Goal: Task Accomplishment & Management: Use online tool/utility

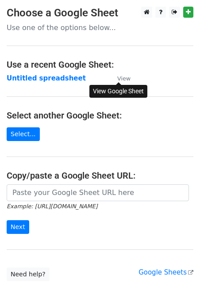
click at [121, 76] on small "View" at bounding box center [123, 78] width 13 height 7
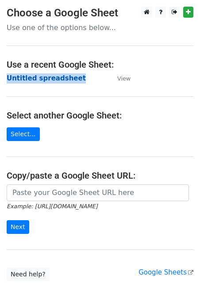
click at [168, 50] on main "Choose a Google Sheet Use one of the options below... Use a recent Google Sheet…" at bounding box center [100, 144] width 200 height 274
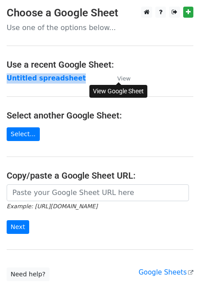
click at [121, 81] on small "View" at bounding box center [123, 78] width 13 height 7
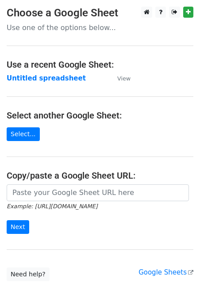
click at [186, 111] on h4 "Select another Google Sheet:" at bounding box center [100, 115] width 186 height 11
click at [76, 30] on p "Use one of the options below..." at bounding box center [100, 27] width 186 height 9
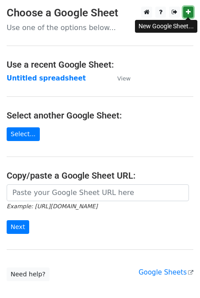
click at [183, 15] on link at bounding box center [188, 12] width 10 height 11
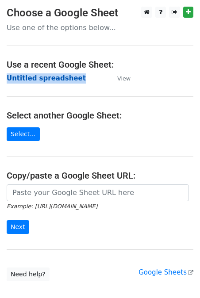
click at [42, 83] on main "Choose a Google Sheet Use one of the options below... Use a recent Google Sheet…" at bounding box center [100, 144] width 200 height 274
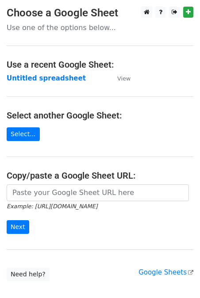
click at [117, 73] on td "View" at bounding box center [119, 78] width 22 height 10
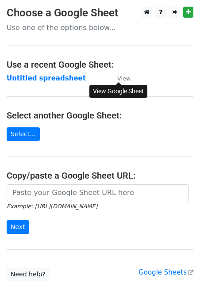
click at [121, 79] on small "View" at bounding box center [123, 78] width 13 height 7
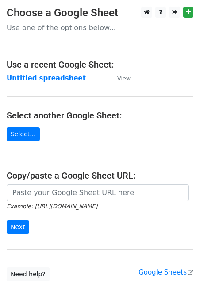
click at [49, 43] on main "Choose a Google Sheet Use one of the options below... Use a recent Google Sheet…" at bounding box center [100, 144] width 200 height 274
click at [47, 29] on p "Use one of the options below..." at bounding box center [100, 27] width 186 height 9
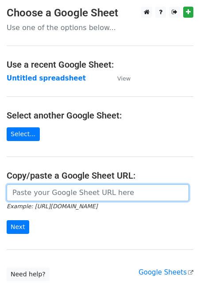
click at [56, 190] on input "url" at bounding box center [98, 192] width 182 height 17
paste input "https://docs.google.com/spreadsheets/d/1-pXgkDRtVm86Lrv_SmjcBpw7P2h2xede/edit?g…"
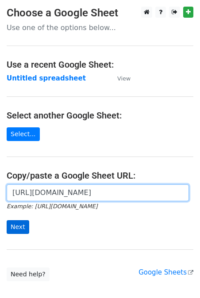
type input "https://docs.google.com/spreadsheets/d/1-pXgkDRtVm86Lrv_SmjcBpw7P2h2xede/edit?g…"
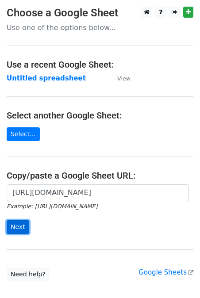
click at [20, 227] on input "Next" at bounding box center [18, 227] width 23 height 14
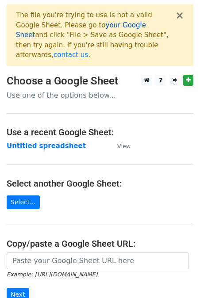
click at [98, 26] on link "your Google Sheet" at bounding box center [81, 30] width 130 height 18
click at [68, 91] on p "Use one of the options below..." at bounding box center [100, 95] width 186 height 9
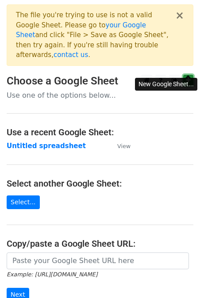
click at [185, 77] on icon at bounding box center [187, 80] width 5 height 6
click at [183, 75] on link at bounding box center [188, 80] width 10 height 11
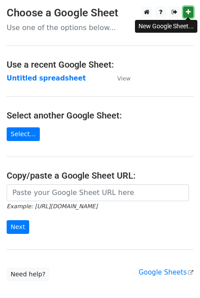
click at [191, 15] on link at bounding box center [188, 12] width 10 height 11
click at [189, 12] on icon at bounding box center [187, 12] width 5 height 6
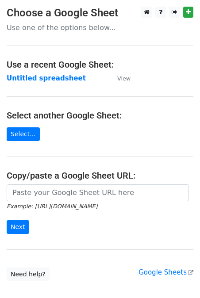
click at [103, 38] on main "Choose a Google Sheet Use one of the options below... Use a recent Google Sheet…" at bounding box center [100, 144] width 200 height 274
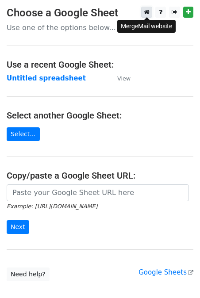
click at [150, 15] on link at bounding box center [146, 12] width 11 height 11
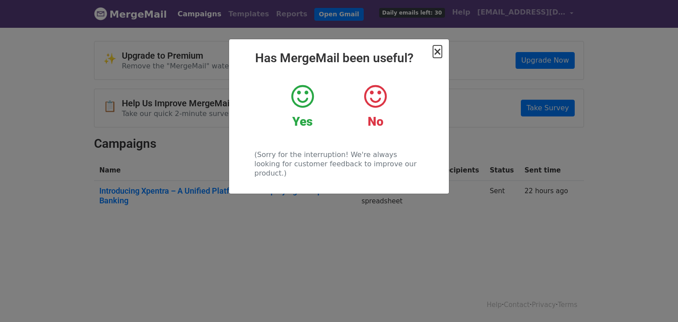
click at [441, 49] on span "×" at bounding box center [437, 51] width 9 height 12
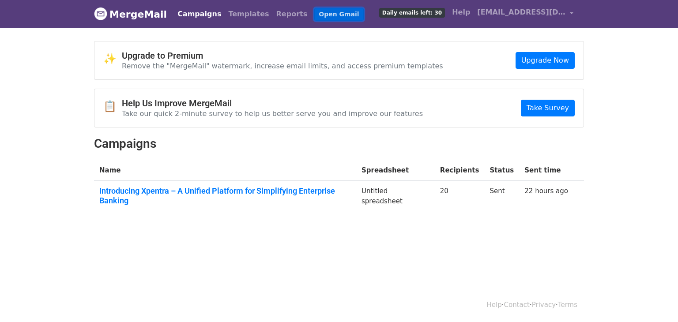
click at [314, 14] on link "Open Gmail" at bounding box center [338, 14] width 49 height 13
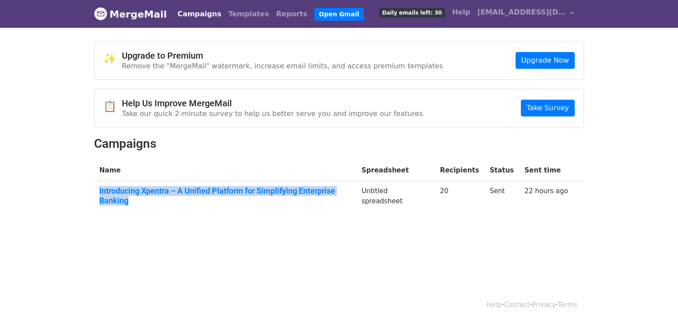
drag, startPoint x: 245, startPoint y: 187, endPoint x: 245, endPoint y: 233, distance: 46.4
click at [245, 233] on body "MergeMail Campaigns Templates Reports Open Gmail Daily emails left: 30 Help gau…" at bounding box center [339, 128] width 678 height 257
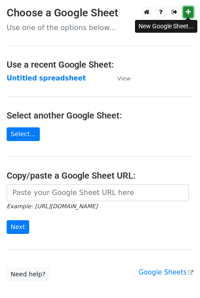
click at [189, 11] on icon at bounding box center [187, 12] width 5 height 6
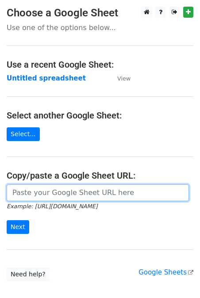
click at [60, 193] on input "url" at bounding box center [98, 192] width 182 height 17
paste input "https://docs.google.com/spreadsheets/d/1-pXgkDRtVm86Lrv_SmjcBpw7P2h2xede/edit?u…"
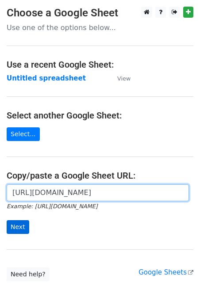
type input "https://docs.google.com/spreadsheets/d/1-pXgkDRtVm86Lrv_SmjcBpw7P2h2xede/edit?u…"
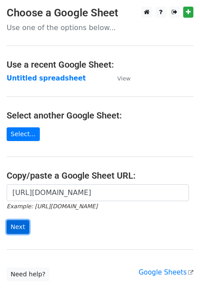
click at [13, 227] on input "Next" at bounding box center [18, 227] width 23 height 14
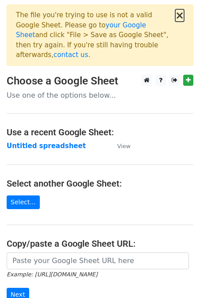
click at [183, 17] on button "×" at bounding box center [179, 15] width 9 height 11
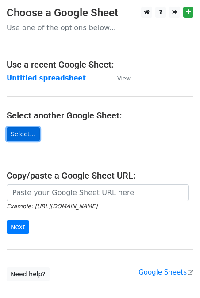
click at [33, 135] on link "Select..." at bounding box center [23, 134] width 33 height 14
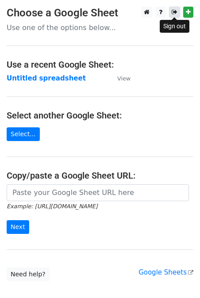
click at [176, 12] on icon at bounding box center [174, 12] width 6 height 6
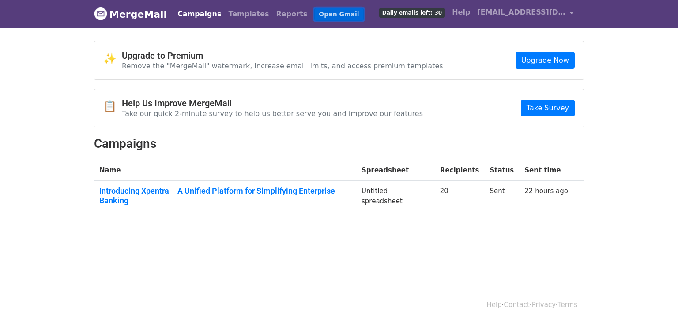
click at [314, 17] on link "Open Gmail" at bounding box center [338, 14] width 49 height 13
click at [314, 11] on link "Open Gmail" at bounding box center [338, 14] width 49 height 13
click at [555, 58] on link "Upgrade Now" at bounding box center [545, 60] width 59 height 17
click at [314, 12] on link "Open Gmail" at bounding box center [338, 14] width 49 height 13
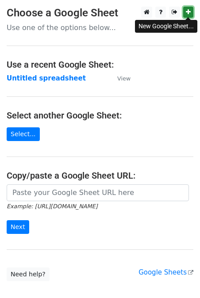
click at [185, 13] on icon at bounding box center [187, 12] width 5 height 6
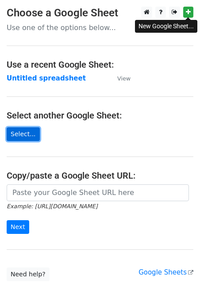
click at [30, 136] on link "Select..." at bounding box center [23, 134] width 33 height 14
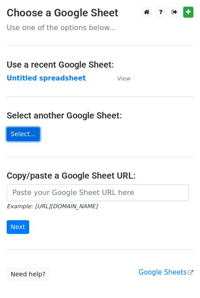
click at [31, 136] on link "Select..." at bounding box center [23, 134] width 33 height 14
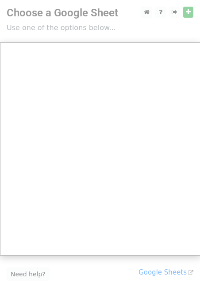
click at [166, 29] on div at bounding box center [100, 175] width 200 height 351
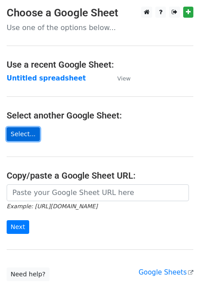
click at [26, 133] on link "Select..." at bounding box center [23, 134] width 33 height 14
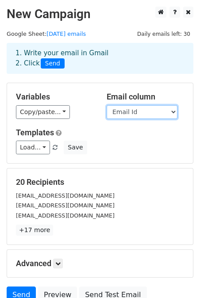
click at [131, 110] on select "Company Name Email Id" at bounding box center [141, 112] width 71 height 14
click at [106, 105] on select "Company Name Email Id" at bounding box center [141, 112] width 71 height 14
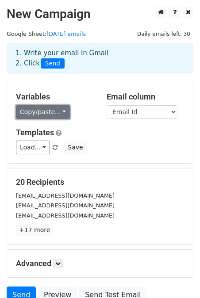
click at [45, 114] on link "Copy/paste..." at bounding box center [43, 112] width 54 height 14
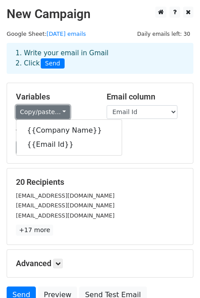
click at [45, 118] on link "Copy/paste..." at bounding box center [43, 112] width 54 height 14
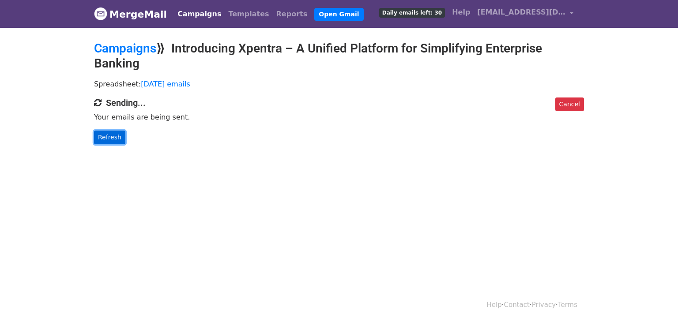
click at [109, 137] on link "Refresh" at bounding box center [109, 138] width 31 height 14
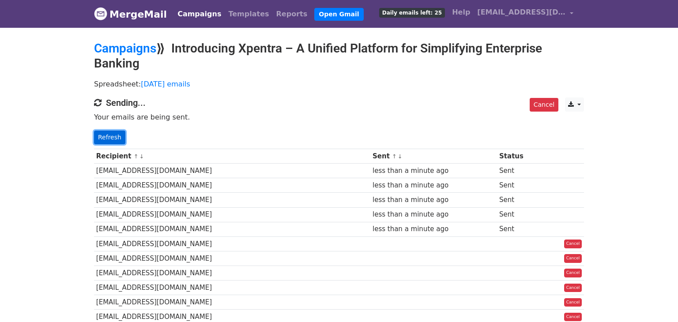
click at [111, 136] on link "Refresh" at bounding box center [109, 138] width 31 height 14
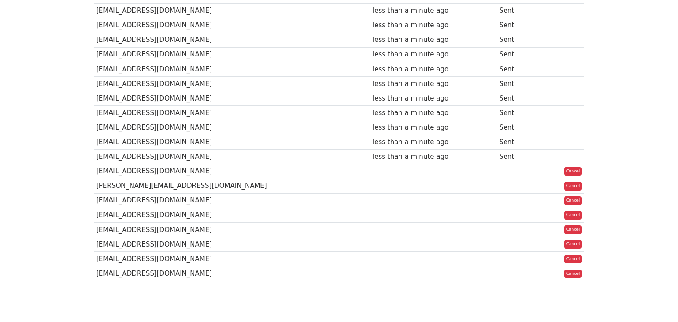
scroll to position [104, 0]
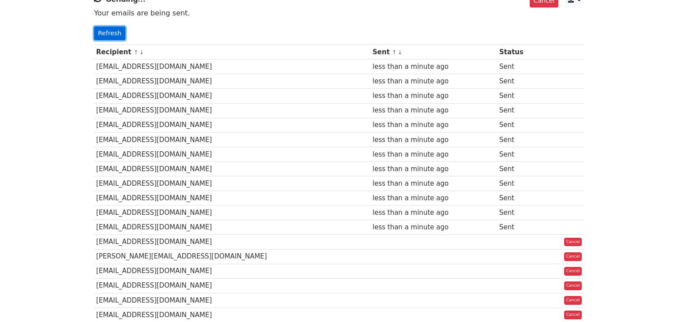
click at [104, 31] on link "Refresh" at bounding box center [109, 33] width 31 height 14
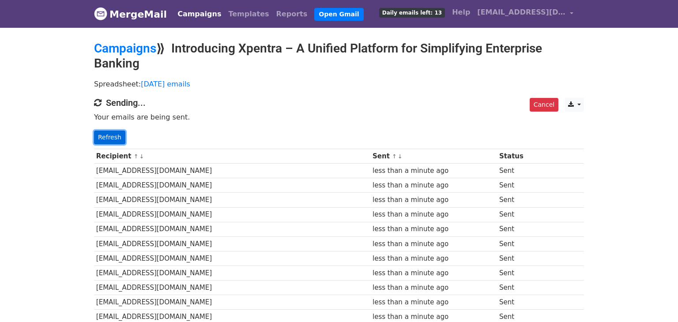
click at [107, 136] on link "Refresh" at bounding box center [109, 138] width 31 height 14
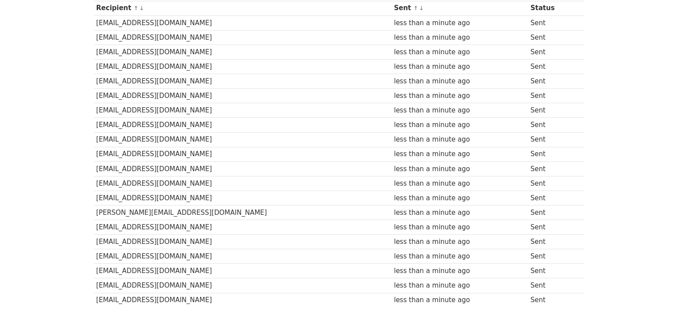
scroll to position [147, 0]
